Goal: Task Accomplishment & Management: Complete application form

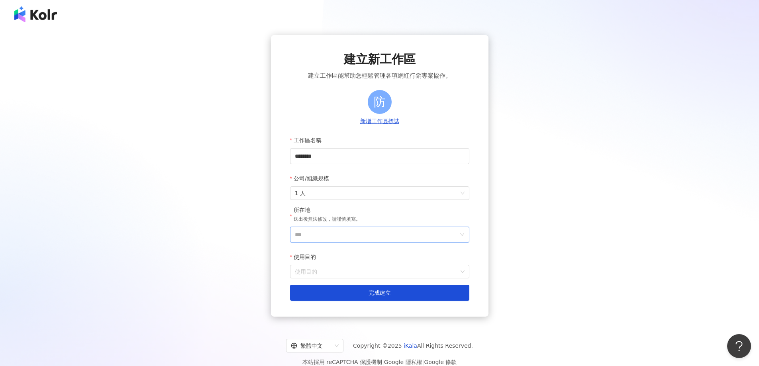
scroll to position [37, 0]
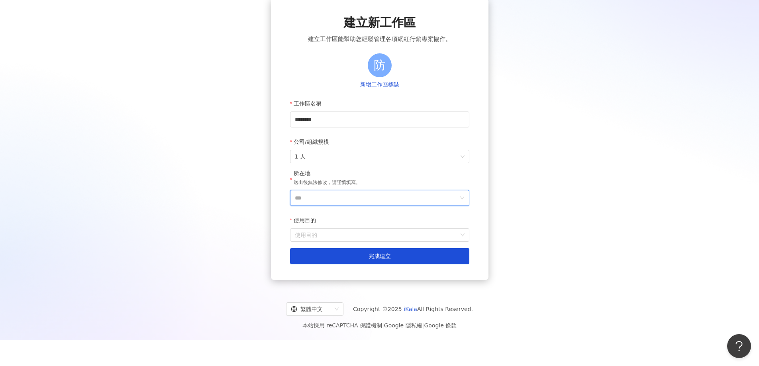
click at [430, 193] on input "***" at bounding box center [376, 197] width 163 height 15
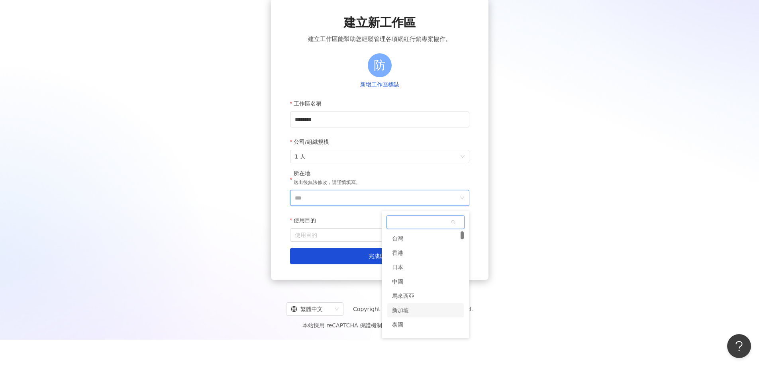
click at [414, 313] on div "新加坡" at bounding box center [425, 310] width 77 height 14
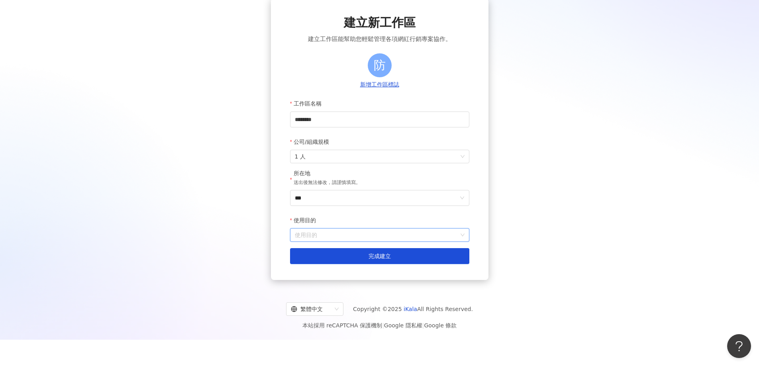
click at [431, 237] on input "使用目的" at bounding box center [380, 235] width 170 height 13
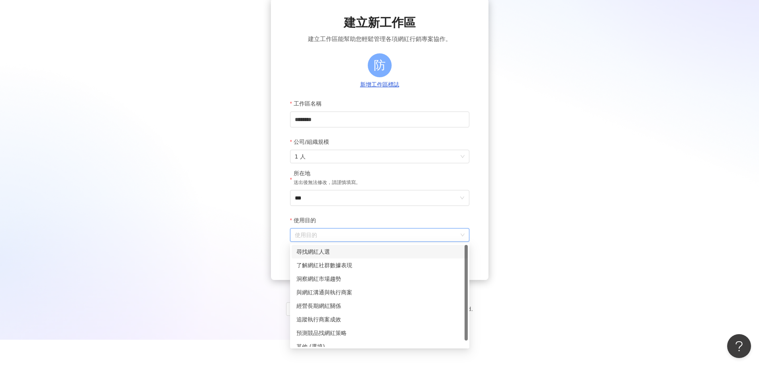
click at [414, 255] on div "尋找網紅人選" at bounding box center [379, 251] width 167 height 9
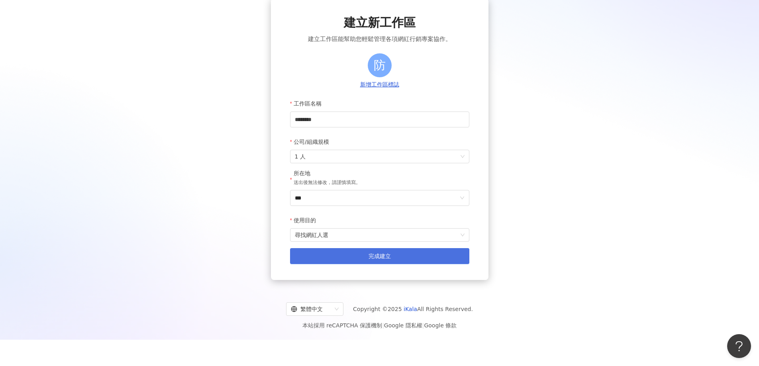
click at [413, 257] on button "完成建立" at bounding box center [379, 256] width 179 height 16
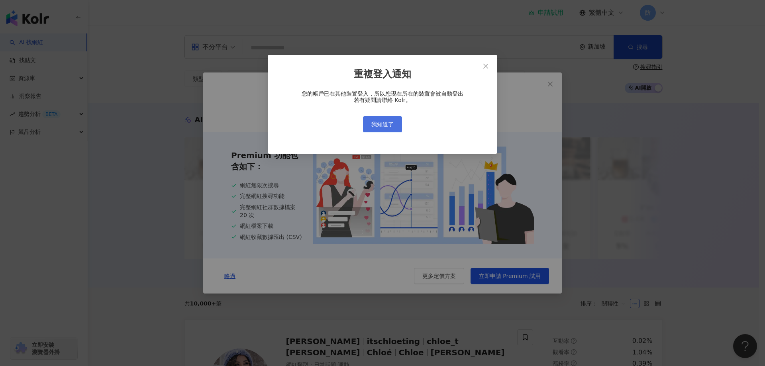
click at [381, 122] on span "我知道了" at bounding box center [382, 124] width 22 height 6
